Goal: Information Seeking & Learning: Learn about a topic

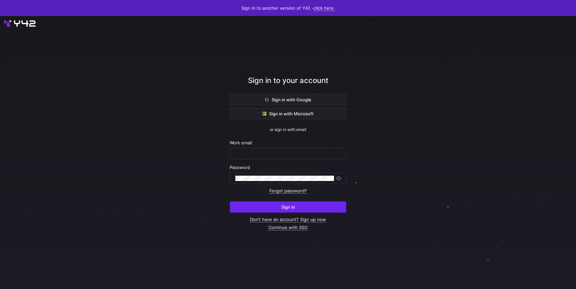
type input "monica.alvarezvicente@databricks.com"
click at [286, 210] on span "submit" at bounding box center [288, 207] width 116 height 11
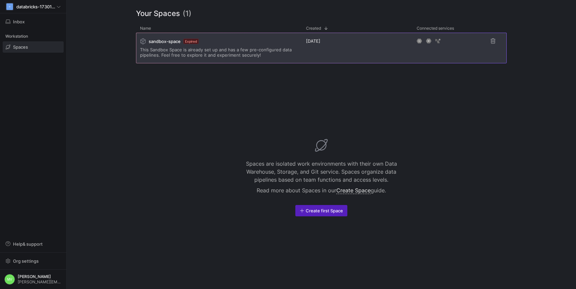
click at [200, 51] on span "This Sandbox Space is already set up and has a few pre-configured data pipeline…" at bounding box center [219, 52] width 158 height 11
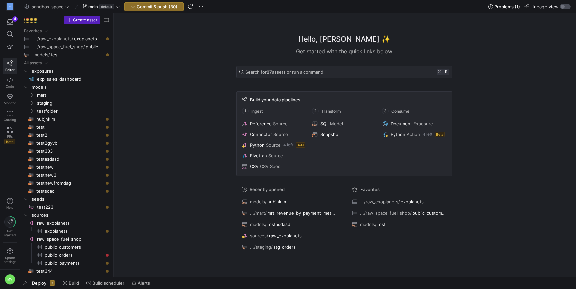
click at [562, 6] on div "button" at bounding box center [563, 7] width 4 height 4
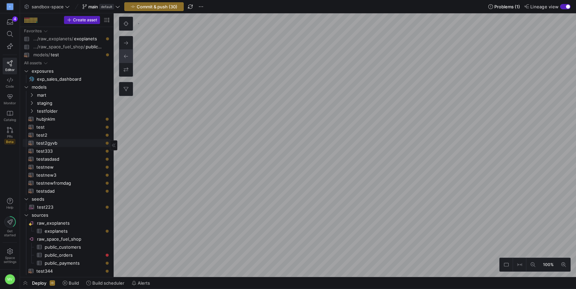
click at [58, 141] on span "test2gyvb​​​​​​​​​​" at bounding box center [69, 143] width 67 height 8
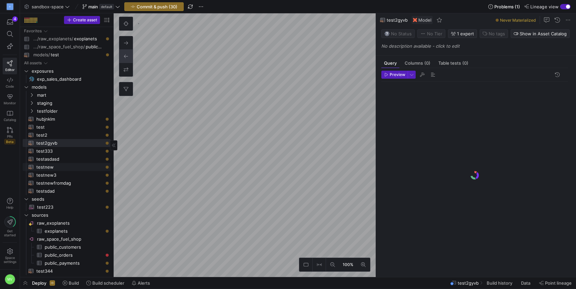
click at [53, 165] on span "testnew​​​​​​​​​​" at bounding box center [69, 167] width 67 height 8
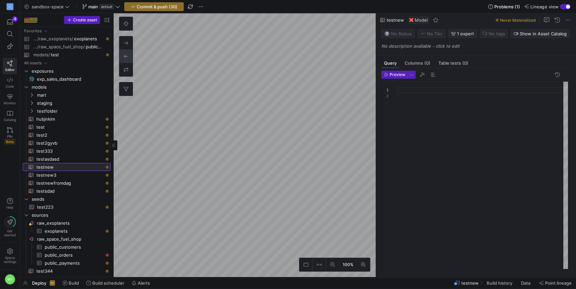
scroll to position [6, 0]
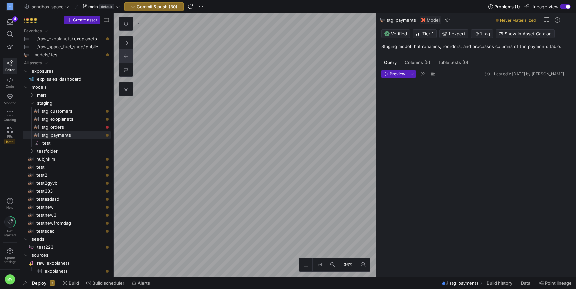
scroll to position [60, 0]
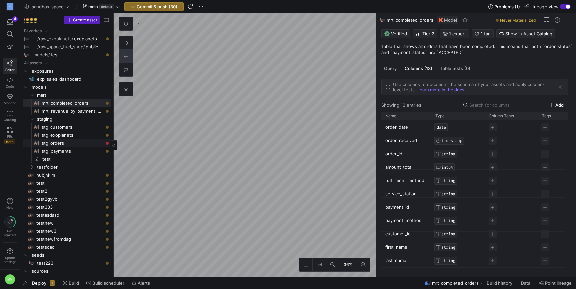
click at [46, 142] on span "stg_orders​​​​​​​​​​" at bounding box center [72, 143] width 61 height 8
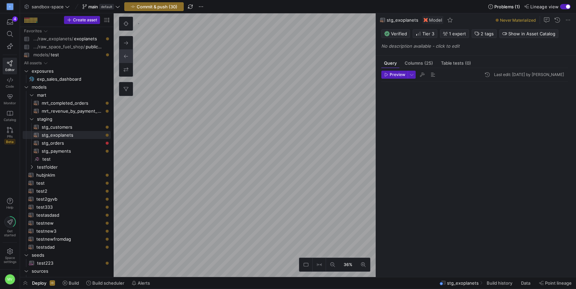
scroll to position [60, 0]
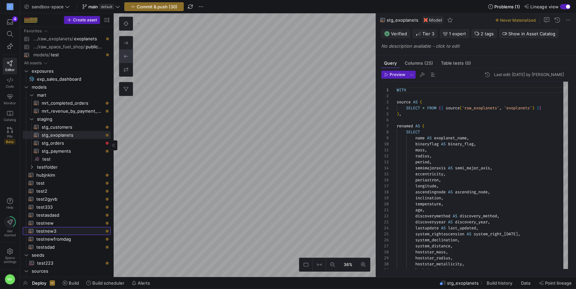
click at [45, 230] on span "testnew3​​​​​​​​​​" at bounding box center [69, 232] width 67 height 8
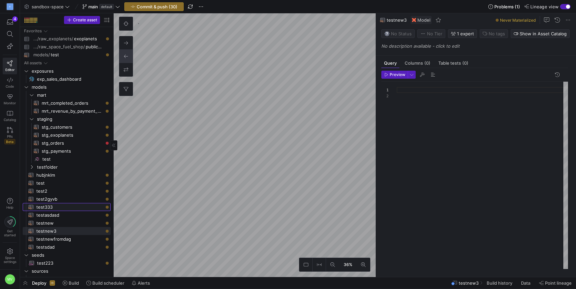
click at [43, 204] on span "test333​​​​​​​​​​" at bounding box center [69, 207] width 67 height 8
click at [305, 264] on icon at bounding box center [306, 265] width 5 height 5
click at [317, 265] on icon at bounding box center [319, 265] width 5 height 5
click at [42, 237] on span "testnewfromdag​​​​​​​​​​" at bounding box center [69, 240] width 67 height 8
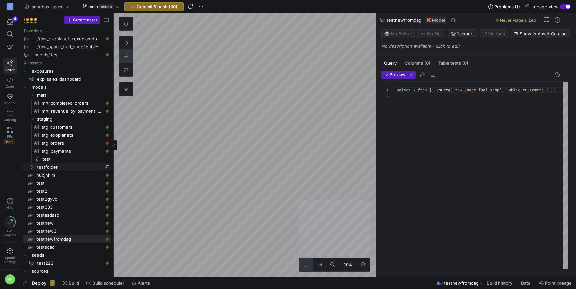
click at [49, 164] on span "testfolder" at bounding box center [65, 167] width 57 height 8
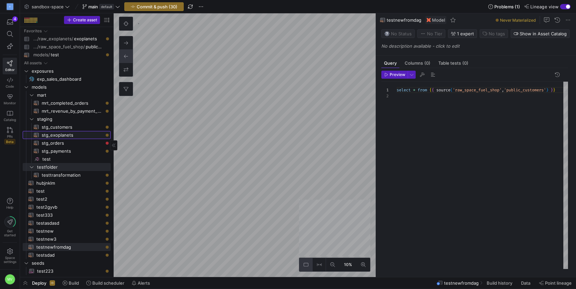
click at [49, 139] on link "stg_exoplanets​​​​​​​​​​" at bounding box center [67, 135] width 88 height 8
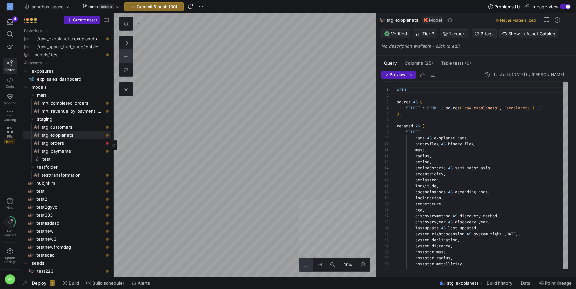
type textarea "WITH source AS ( SELECT * FROM {{ source('raw_space_fuel_shop', 'public_custome…"
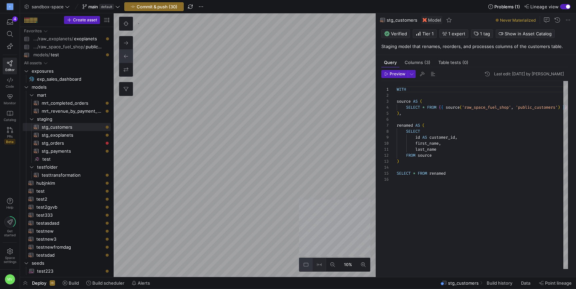
click at [320, 265] on icon at bounding box center [319, 265] width 5 height 5
click at [125, 23] on icon at bounding box center [126, 23] width 5 height 5
click at [126, 23] on icon at bounding box center [126, 23] width 5 height 5
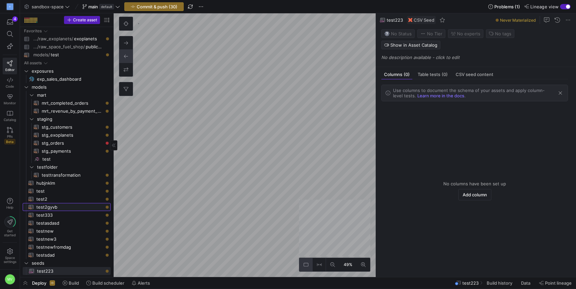
click at [42, 205] on span "test2gyvb​​​​​​​​​​" at bounding box center [69, 207] width 67 height 8
